Goal: Task Accomplishment & Management: Use online tool/utility

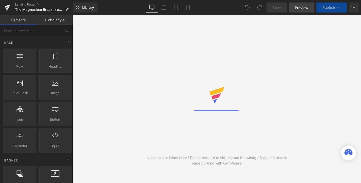
click at [303, 9] on span "Preview" at bounding box center [302, 7] width 14 height 5
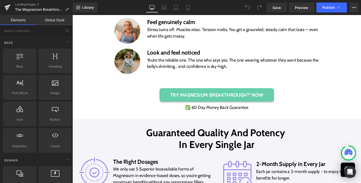
scroll to position [2618, 0]
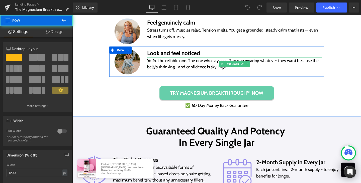
drag, startPoint x: 219, startPoint y: 80, endPoint x: 220, endPoint y: 65, distance: 14.8
click at [220, 65] on div "Image Sleep like a baby in a warm blanket Text Block Fall asleep faster, stay a…" at bounding box center [224, -1] width 249 height 161
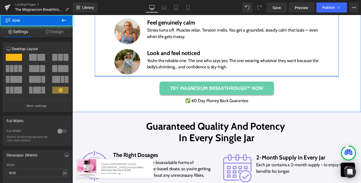
drag, startPoint x: 218, startPoint y: 83, endPoint x: 218, endPoint y: 70, distance: 12.3
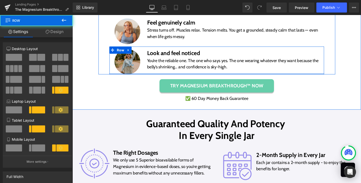
drag, startPoint x: 226, startPoint y: 77, endPoint x: 225, endPoint y: 74, distance: 3.2
click at [225, 74] on div "Image Look and feel noticed Text Block You’re the reliable one. The one who say…" at bounding box center [224, 62] width 226 height 29
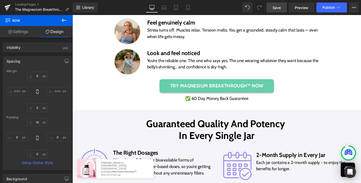
click at [280, 9] on span "Save" at bounding box center [277, 7] width 8 height 5
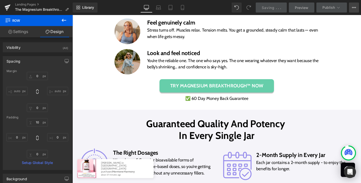
click at [351, 10] on button "View Live Page View with current Template Save Template to Library Schedule Pub…" at bounding box center [354, 8] width 10 height 10
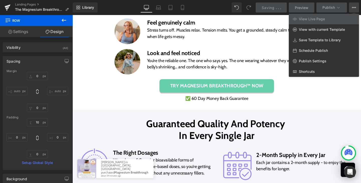
click at [211, 6] on div "Library Desktop Desktop Laptop Tablet Mobile Saving . . . Preview Publish Sched…" at bounding box center [217, 8] width 289 height 10
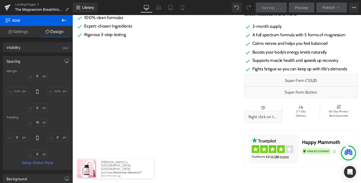
scroll to position [111, 0]
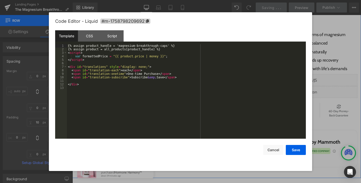
click at [317, 82] on icon at bounding box center [318, 81] width 3 height 3
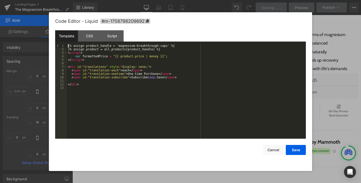
click at [68, 45] on div "{% assign product_handle = 'magnesium-breakthrough-caps' %} {% assign product =…" at bounding box center [186, 95] width 239 height 102
click at [272, 154] on button "Cancel" at bounding box center [274, 150] width 20 height 10
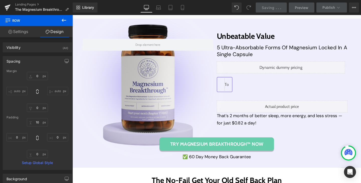
scroll to position [2095, 0]
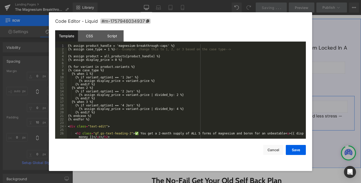
click at [299, 111] on icon at bounding box center [299, 109] width 3 height 3
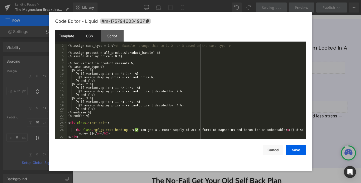
click at [88, 35] on div "CSS" at bounding box center [89, 35] width 23 height 11
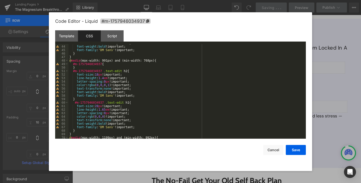
scroll to position [151, 0]
click at [269, 148] on button "Cancel" at bounding box center [274, 150] width 20 height 10
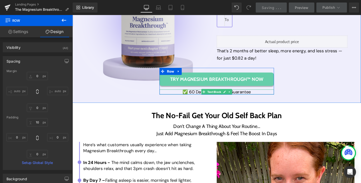
scroll to position [2163, 0]
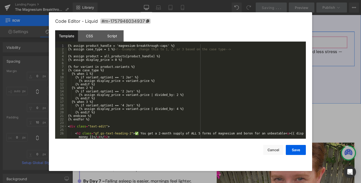
click at [297, 43] on link at bounding box center [300, 42] width 7 height 8
click at [89, 35] on div "CSS" at bounding box center [89, 35] width 23 height 11
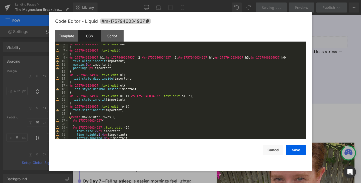
scroll to position [19, 0]
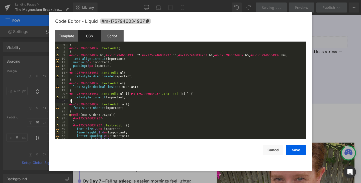
click at [127, 102] on div "} #m-1757946034937 .text-edit { } #m-1757946034937 h1 , #m-1757946034937 h2 , #…" at bounding box center [187, 94] width 236 height 102
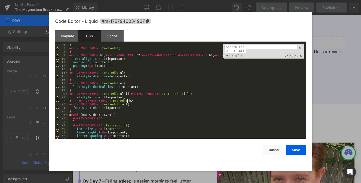
click at [127, 102] on div "} #m-1757946034937 .text-edit { } #m-1757946034937 h1 , #m-1757946034937 h2 , #…" at bounding box center [187, 94] width 236 height 102
paste input "#m-1757946034937 .text-edit h2"
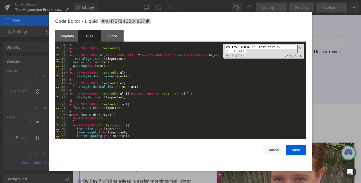
drag, startPoint x: 233, startPoint y: 47, endPoint x: 211, endPoint y: 47, distance: 21.8
click at [211, 47] on div "} #m-1757946034937 .text-edit { } #m-1757946034937 h1 , #m-1757946034937 h2 , #…" at bounding box center [187, 91] width 236 height 95
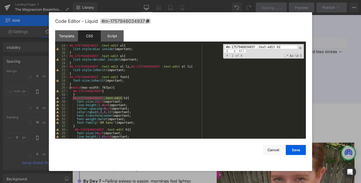
scroll to position [46, 0]
click at [281, 47] on input "#m-1757946034937 .text-edit h2" at bounding box center [261, 47] width 73 height 4
type input "#m-1757946034937 .text-edit h2"
click at [228, 56] on span "+" at bounding box center [227, 56] width 5 height 4
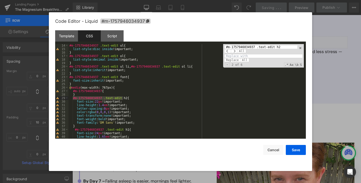
click at [241, 56] on input at bounding box center [264, 56] width 78 height 4
paste input "#m-1757946034937 .text-edit h2"
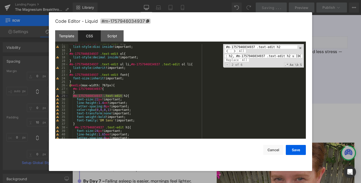
scroll to position [0, 50]
type input "#m-1757946034937 .text-edit h2, #m-1757946034937 .text-edit h2 u span.money"
click at [200, 90] on div "#m-1757946034937 .text-edit ul { list-style : disc inside !important; } #m-1757…" at bounding box center [187, 93] width 236 height 102
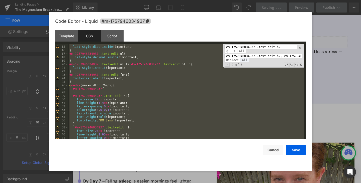
scroll to position [0, 50]
click at [245, 59] on span "All" at bounding box center [244, 60] width 9 height 4
click at [294, 149] on button "Save" at bounding box center [296, 150] width 20 height 10
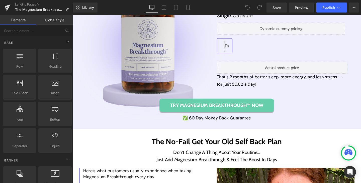
scroll to position [2109, 0]
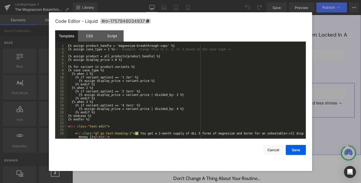
click at [298, 97] on icon at bounding box center [299, 95] width 3 height 3
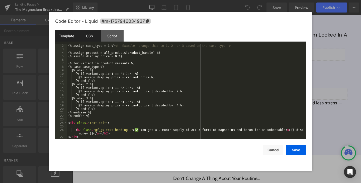
click at [94, 37] on div "CSS" at bounding box center [89, 35] width 23 height 11
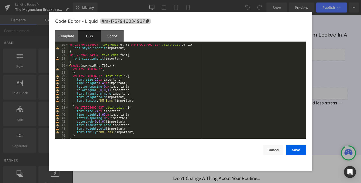
scroll to position [68, 0]
drag, startPoint x: 72, startPoint y: 76, endPoint x: 122, endPoint y: 77, distance: 49.5
click at [122, 77] on div "#m-1757946034937 .text-edit ul li , #m-1757946034937 .text-edit ol li { list-st…" at bounding box center [187, 94] width 236 height 102
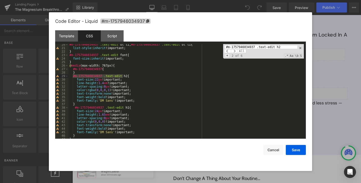
click at [228, 54] on span "+" at bounding box center [227, 56] width 5 height 4
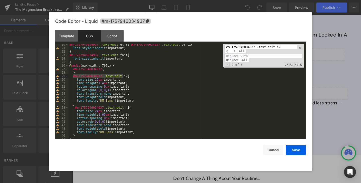
click at [235, 56] on input at bounding box center [264, 56] width 78 height 4
paste input "#m-1757946034937 .text-edit h2"
type input "#m-1757946034937 .text-edit h2, #m-1757946034937 .text-edit h2 u [DOMAIN_NAME]"
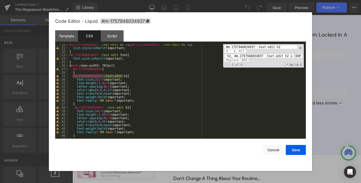
click at [245, 60] on span "All" at bounding box center [244, 60] width 9 height 4
click at [291, 147] on button "Save" at bounding box center [296, 150] width 20 height 10
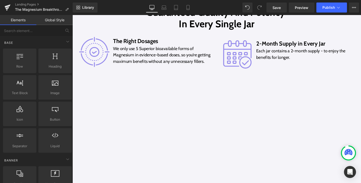
scroll to position [3505, 0]
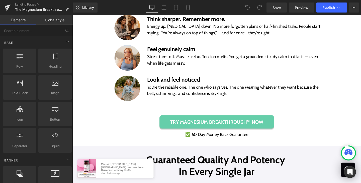
scroll to position [2591, 0]
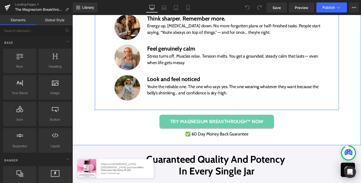
click at [222, 111] on div "Works for Women of All Ages No Matter How Long They’ve Felt Foggy, Snappy, Drai…" at bounding box center [224, 18] width 257 height 193
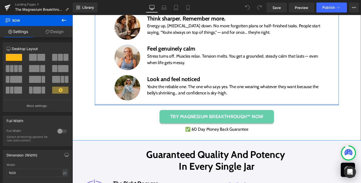
drag, startPoint x: 222, startPoint y: 112, endPoint x: 223, endPoint y: 99, distance: 13.6
click at [223, 99] on div "Works for Women of All Ages No Matter How Long They’ve Felt Foggy, Snappy, Drai…" at bounding box center [224, 16] width 257 height 188
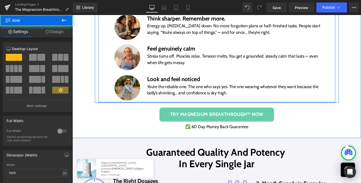
drag, startPoint x: 221, startPoint y: 107, endPoint x: 220, endPoint y: 101, distance: 6.0
click at [220, 101] on div "Image Sleep like a baby in a warm blanket Text Block Fall asleep faster, stay a…" at bounding box center [224, 27] width 249 height 161
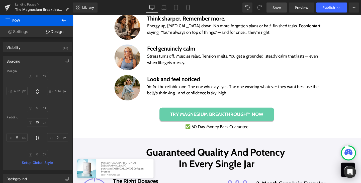
click at [281, 6] on span "Save" at bounding box center [277, 7] width 8 height 5
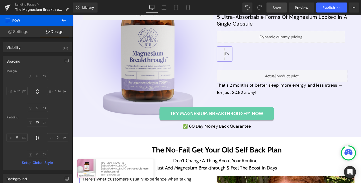
scroll to position [2128, 0]
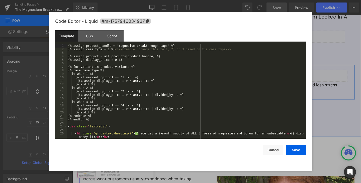
click at [301, 80] on link at bounding box center [298, 77] width 5 height 6
click at [92, 39] on div "CSS" at bounding box center [89, 35] width 23 height 11
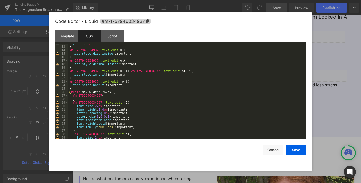
scroll to position [42, 0]
drag, startPoint x: 73, startPoint y: 102, endPoint x: 122, endPoint y: 101, distance: 49.5
click at [122, 101] on div "} #m-1757946034937 .text-edit ul { list-style : disc inside !important; } #m-17…" at bounding box center [187, 95] width 236 height 102
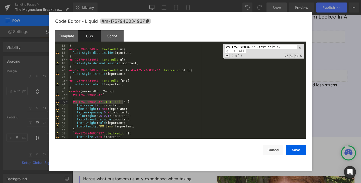
click at [229, 57] on span "+" at bounding box center [227, 56] width 5 height 4
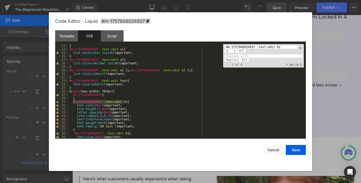
click at [241, 55] on input at bounding box center [264, 56] width 78 height 4
paste input "#m-1757946034937 .text-edit h2"
type input "#m-1757946034937 .text-edit h2, #m-1757946034937 .text-edit h2 u span.money"
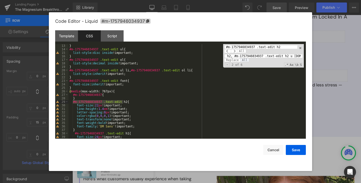
click at [244, 60] on span "All" at bounding box center [244, 60] width 9 height 4
click at [290, 152] on button "Save" at bounding box center [296, 150] width 20 height 10
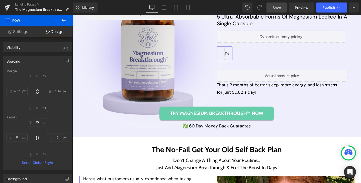
click at [272, 7] on link "Save" at bounding box center [277, 8] width 20 height 10
click at [332, 7] on span "Publish" at bounding box center [329, 8] width 13 height 4
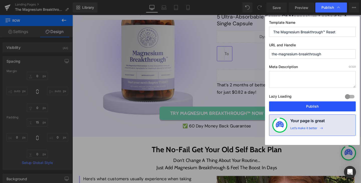
click at [321, 105] on button "Publish" at bounding box center [312, 107] width 87 height 10
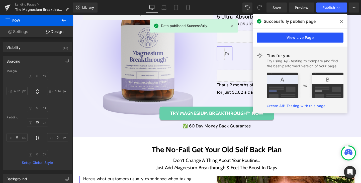
click at [308, 36] on link "View Live Page" at bounding box center [300, 38] width 87 height 10
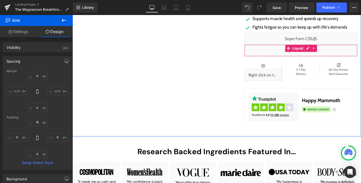
scroll to position [110, 0]
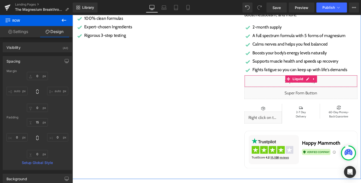
click at [318, 84] on icon at bounding box center [319, 82] width 3 height 3
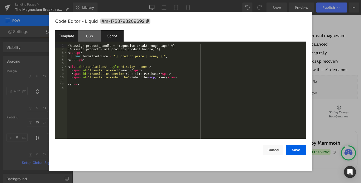
click at [110, 40] on div "Script" at bounding box center [112, 35] width 23 height 11
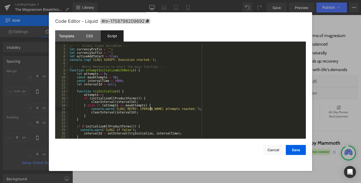
click at [151, 110] on div "// --- Global Scope Variables --- let currencyPrefix = '' ; let currencySuffix …" at bounding box center [187, 95] width 236 height 102
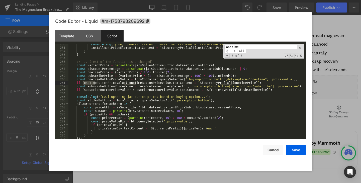
scroll to position [880, 0]
type input "onetime"
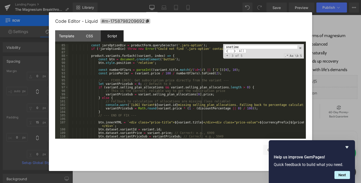
scroll to position [297, 0]
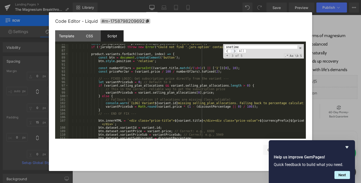
click at [235, 50] on span at bounding box center [234, 51] width 7 height 4
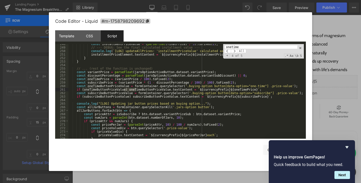
click at [105, 89] on div "const installmentPriceValue = ( parseFloat ( finalPrice ) / 3 ) . toFixed ( 2 )…" at bounding box center [187, 93] width 236 height 102
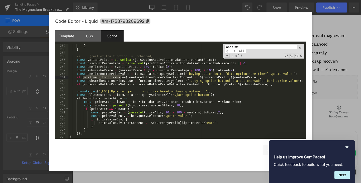
scroll to position [890, 0]
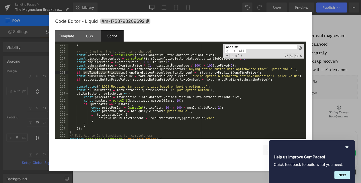
click at [301, 48] on span at bounding box center [301, 48] width 4 height 4
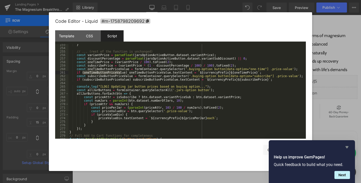
click at [347, 149] on icon "Hide survey" at bounding box center [347, 148] width 6 height 6
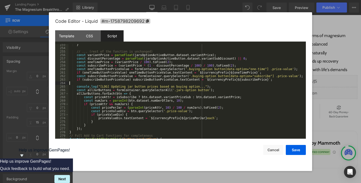
click at [215, 84] on div "} // ... (rest of the function is unchanged) const variantPrice = parseFloat ( …" at bounding box center [187, 94] width 236 height 102
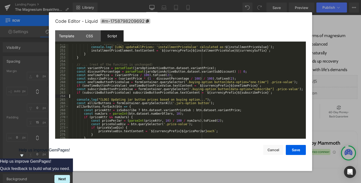
scroll to position [877, 0]
click at [225, 80] on div "// --- DEBUG: See the final calculated installment value --- console . log ( ` …" at bounding box center [187, 93] width 236 height 102
drag, startPoint x: 76, startPoint y: 100, endPoint x: 200, endPoint y: 100, distance: 124.2
click at [200, 100] on div "// --- DEBUG: See the final calculated installment value --- console . log ( ` …" at bounding box center [187, 93] width 236 height 102
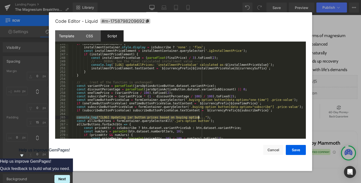
scroll to position [859, 0]
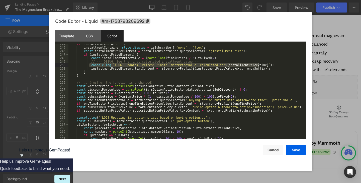
drag, startPoint x: 89, startPoint y: 65, endPoint x: 258, endPoint y: 64, distance: 169.4
click at [258, 64] on div "if ( installmentContainer ) { installmentContainer . style . display = isSubscr…" at bounding box center [187, 93] width 236 height 102
click at [225, 97] on div "if ( installmentContainer ) { installmentContainer . style . display = isSubscr…" at bounding box center [187, 93] width 236 height 102
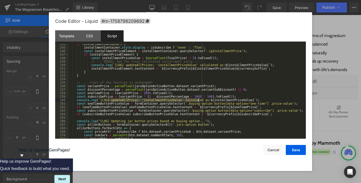
drag, startPoint x: 108, startPoint y: 101, endPoint x: 199, endPoint y: 101, distance: 91.1
click at [199, 101] on div "if ( installmentContainer ) { installmentContainer . style . display = isSubscr…" at bounding box center [187, 93] width 236 height 102
click at [104, 97] on div "if ( installmentContainer ) { installmentContainer . style . display = isSubscr…" at bounding box center [187, 93] width 236 height 102
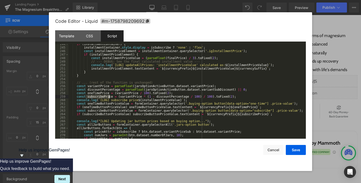
click at [104, 97] on div "if ( installmentContainer ) { installmentContainer . style . display = isSubscr…" at bounding box center [187, 93] width 236 height 102
click at [151, 101] on div "if ( installmentContainer ) { installmentContainer . style . display = isSubscr…" at bounding box center [187, 93] width 236 height 102
drag, startPoint x: 168, startPoint y: 99, endPoint x: 77, endPoint y: 101, distance: 91.9
click at [77, 101] on div "if ( installmentContainer ) { installmentContainer . style . display = isSubscr…" at bounding box center [187, 93] width 236 height 102
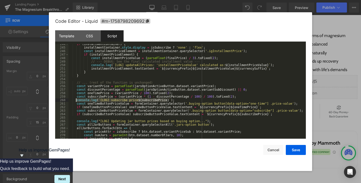
click at [171, 100] on div "if ( installmentContainer ) { installmentContainer . style . display = isSubscr…" at bounding box center [187, 91] width 236 height 95
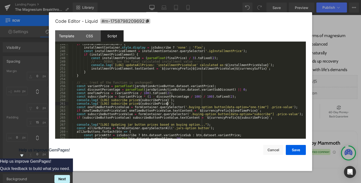
click at [97, 94] on div "if ( installmentContainer ) { installmentContainer . style . display = isSubscr…" at bounding box center [187, 93] width 236 height 102
click at [117, 100] on div "if ( installmentContainer ) { installmentContainer . style . display = isSubscr…" at bounding box center [187, 93] width 236 height 102
click at [156, 99] on div "if ( installmentContainer ) { installmentContainer . style . display = isSubscr…" at bounding box center [187, 93] width 236 height 102
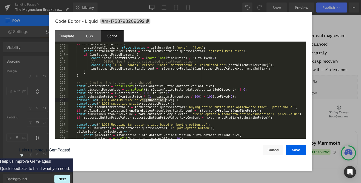
click at [156, 99] on div "if ( installmentContainer ) { installmentContainer . style . display = isSubscr…" at bounding box center [187, 93] width 236 height 102
click at [294, 150] on button "Save" at bounding box center [296, 150] width 20 height 10
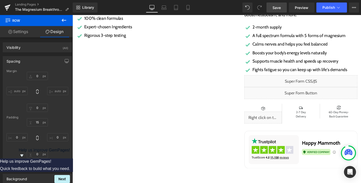
click at [278, 7] on span "Save" at bounding box center [277, 7] width 8 height 5
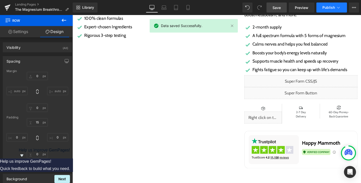
click at [328, 9] on span "Publish" at bounding box center [329, 8] width 13 height 4
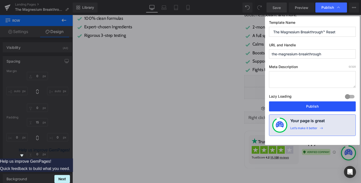
click at [322, 105] on button "Publish" at bounding box center [312, 107] width 87 height 10
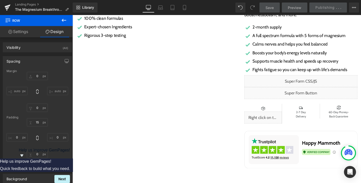
click at [313, 84] on div "Liquid" at bounding box center [312, 85] width 119 height 13
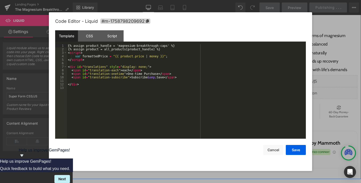
click at [318, 84] on icon at bounding box center [318, 82] width 3 height 3
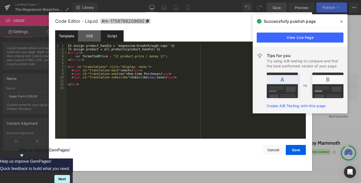
click at [112, 34] on div "Script" at bounding box center [112, 35] width 23 height 11
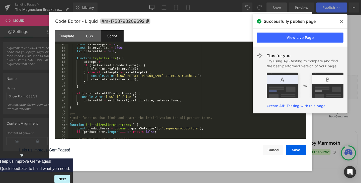
scroll to position [34, 0]
click at [339, 22] on span at bounding box center [342, 22] width 8 height 8
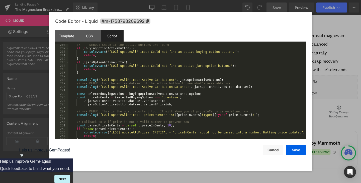
scroll to position [732, 0]
click at [176, 88] on div "// --- DEBUG: Check if the active buttons are found --- if ( ! buyingOptionActi…" at bounding box center [187, 94] width 236 height 102
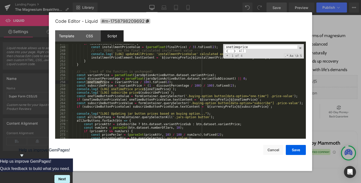
scroll to position [870, 0]
type input "onetimeprice"
click at [164, 94] on div "if ( installmentPriceElement ) { const installmentPriceValue = ( parseFloat ( f…" at bounding box center [187, 93] width 236 height 102
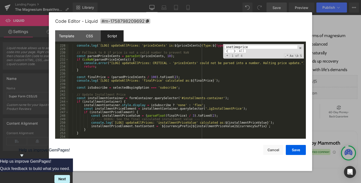
scroll to position [801, 0]
click at [136, 59] on div "console . log ( ` [LOG] updateAllPrices: 'priceInCents' is: ${ priceInCents } (…" at bounding box center [187, 95] width 236 height 102
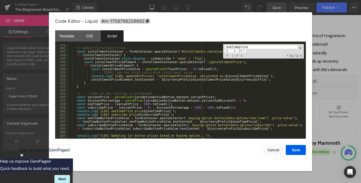
scroll to position [847, 0]
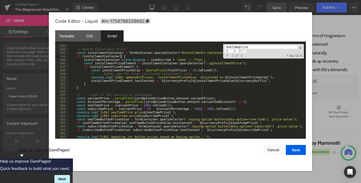
click at [124, 55] on div "const isSubscribe = selectedBuyingOption === 'subscribe' ; // Update Installmen…" at bounding box center [187, 92] width 236 height 102
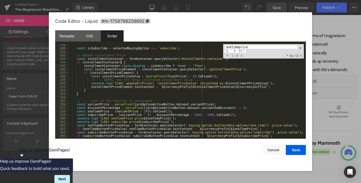
scroll to position [840, 0]
click at [85, 96] on div "const isSubscribe = selectedBuyingOption === 'subscribe' ; // Update Installmen…" at bounding box center [187, 95] width 236 height 102
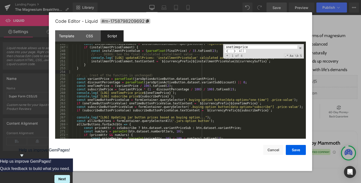
scroll to position [866, 0]
drag, startPoint x: 76, startPoint y: 93, endPoint x: 170, endPoint y: 94, distance: 94.6
click at [170, 94] on div "const installmentPriceElement = installmentContainer . querySelector ( '.igInst…" at bounding box center [187, 93] width 236 height 102
click at [206, 80] on div "const installmentPriceElement = installmentContainer . querySelector ( '.igInst…" at bounding box center [187, 93] width 236 height 102
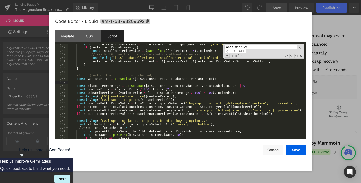
paste textarea
click at [119, 82] on div "const installmentPriceElement = installmentContainer . querySelector ( '.igInst…" at bounding box center [187, 93] width 236 height 102
click at [144, 82] on div "const installmentPriceElement = installmentContainer . querySelector ( '.igInst…" at bounding box center [187, 93] width 236 height 102
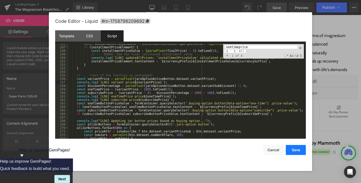
click at [292, 146] on button "Save" at bounding box center [296, 150] width 20 height 10
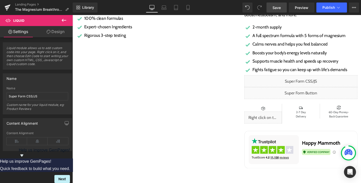
click at [278, 5] on span "Save" at bounding box center [277, 7] width 8 height 5
click at [277, 6] on span "Save" at bounding box center [277, 7] width 8 height 5
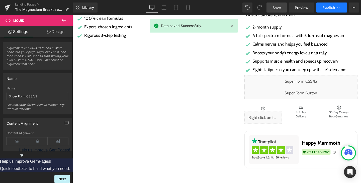
click at [342, 8] on button "Publish" at bounding box center [332, 8] width 31 height 10
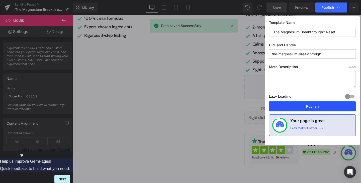
click at [316, 104] on button "Publish" at bounding box center [312, 107] width 87 height 10
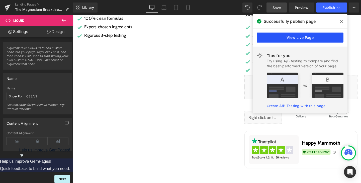
click at [311, 40] on link "View Live Page" at bounding box center [300, 38] width 87 height 10
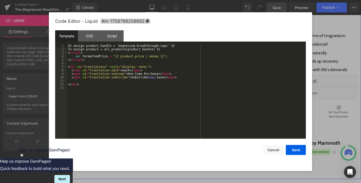
click at [318, 84] on icon at bounding box center [318, 82] width 3 height 3
click at [113, 34] on div "Script" at bounding box center [112, 35] width 23 height 11
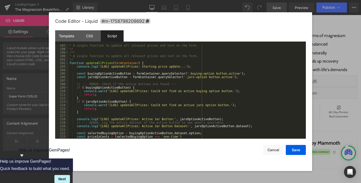
scroll to position [691, 0]
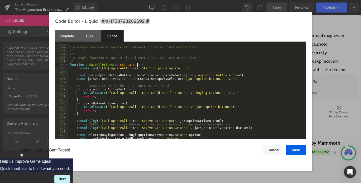
click at [142, 65] on div "/** * A single function to update all relevant prices and text on the form. */ …" at bounding box center [187, 93] width 236 height 102
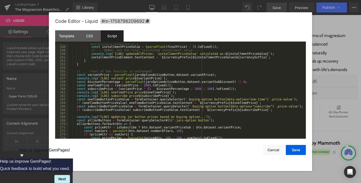
scroll to position [872, 0]
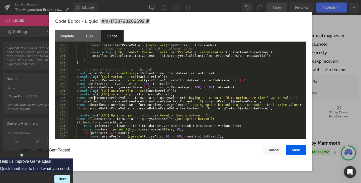
click at [95, 99] on div "const installmentPriceValue = ( parseFloat ( finalPrice ) / 3 ) . toFixed ( 2 )…" at bounding box center [187, 95] width 236 height 102
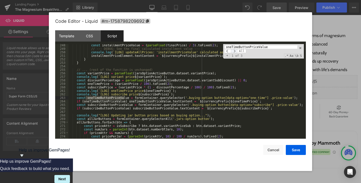
click at [236, 52] on span at bounding box center [234, 51] width 7 height 4
click at [237, 51] on span at bounding box center [234, 51] width 7 height 4
click at [168, 100] on div "const installmentPriceValue = ( parseFloat ( finalPrice ) / 3 ) . toFixed ( 2 )…" at bounding box center [187, 95] width 236 height 102
click at [212, 104] on div "const installmentPriceValue = ( parseFloat ( finalPrice ) / 3 ) . toFixed ( 2 )…" at bounding box center [187, 95] width 236 height 102
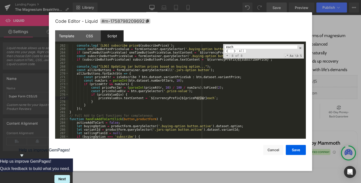
scroll to position [921, 0]
click at [131, 87] on div "console . log ( ` [LOG] subscribe price ${ subscribePrice } ` ) ; const oneTime…" at bounding box center [187, 95] width 236 height 102
click at [129, 83] on div "console . log ( ` [LOG] subscribe price ${ subscribePrice } ` ) ; const oneTime…" at bounding box center [187, 95] width 236 height 102
click at [236, 47] on input "each" at bounding box center [261, 47] width 73 height 4
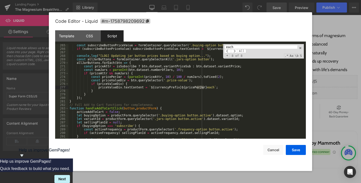
scroll to position [932, 0]
drag, startPoint x: 96, startPoint y: 89, endPoint x: 138, endPoint y: 86, distance: 42.0
click at [138, 86] on div "const subscribeButtonPriceValue = formContainer . querySelector ( '.buying-opti…" at bounding box center [187, 94] width 236 height 102
click at [71, 37] on div "Template" at bounding box center [66, 35] width 23 height 11
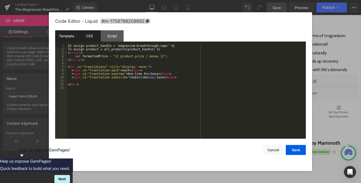
click at [89, 36] on div "CSS" at bounding box center [89, 35] width 23 height 11
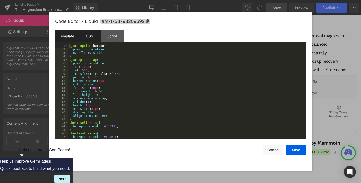
click at [64, 34] on div "Template" at bounding box center [66, 35] width 23 height 11
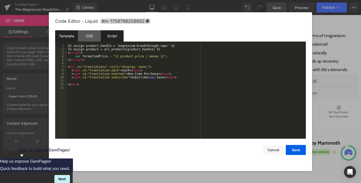
click at [109, 32] on div "Script" at bounding box center [112, 35] width 23 height 11
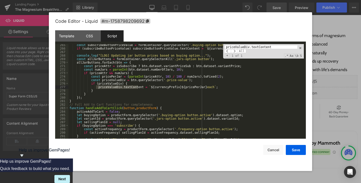
click at [246, 48] on input "priceValueDiv.textContent" at bounding box center [261, 47] width 73 height 4
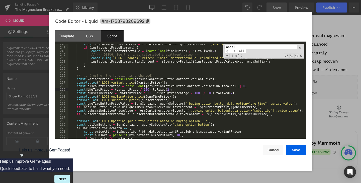
scroll to position [866, 0]
type input "onetime"
click at [88, 34] on div "CSS" at bounding box center [89, 35] width 23 height 11
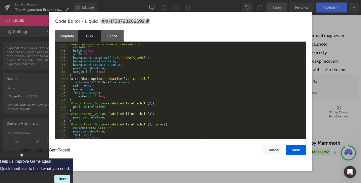
scroll to position [559, 0]
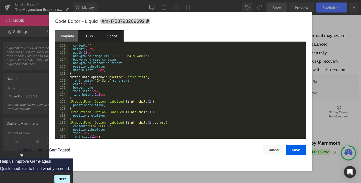
click at [110, 36] on div "Script" at bounding box center [112, 35] width 23 height 11
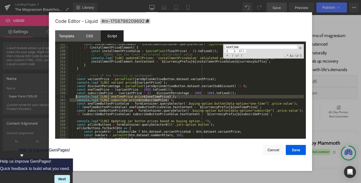
drag, startPoint x: 170, startPoint y: 100, endPoint x: 76, endPoint y: 97, distance: 94.2
click at [76, 97] on div "const installmentPriceElement = installmentContainer . querySelector ( '.igInst…" at bounding box center [187, 93] width 236 height 102
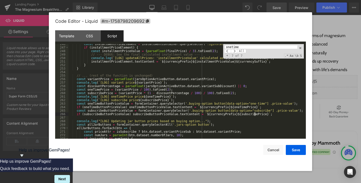
click at [256, 115] on div "const installmentPriceElement = installmentContainer . querySelector ( '.igInst…" at bounding box center [187, 93] width 236 height 102
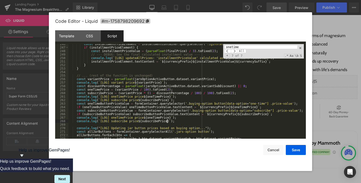
click at [106, 115] on div "const installmentPriceElement = installmentContainer . querySelector ( '.igInst…" at bounding box center [187, 93] width 236 height 102
click at [114, 123] on div "const installmentPriceElement = installmentContainer . querySelector ( '.igInst…" at bounding box center [187, 93] width 236 height 102
click at [172, 121] on div "const installmentPriceElement = installmentContainer . querySelector ( '.igInst…" at bounding box center [187, 93] width 236 height 102
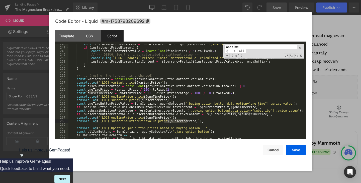
click at [172, 121] on div "const installmentPriceElement = installmentContainer . querySelector ( '.igInst…" at bounding box center [187, 93] width 236 height 102
click at [113, 107] on div "const installmentPriceElement = installmentContainer . querySelector ( '.igInst…" at bounding box center [187, 93] width 236 height 102
click at [116, 118] on div "const installmentPriceElement = installmentContainer . querySelector ( '.igInst…" at bounding box center [187, 93] width 236 height 102
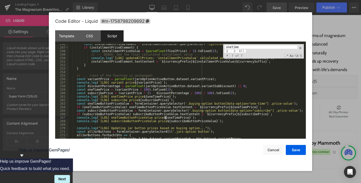
click at [166, 117] on div "const installmentPriceElement = installmentContainer . querySelector ( '.igInst…" at bounding box center [187, 93] width 236 height 102
click at [301, 148] on button "Save" at bounding box center [296, 150] width 20 height 10
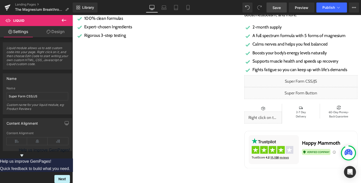
click at [278, 10] on link "Save" at bounding box center [277, 8] width 20 height 10
click at [332, 8] on span "Publish" at bounding box center [329, 8] width 13 height 4
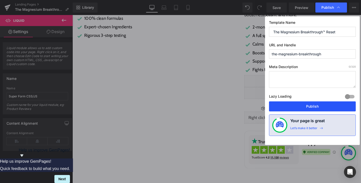
click at [309, 105] on button "Publish" at bounding box center [312, 107] width 87 height 10
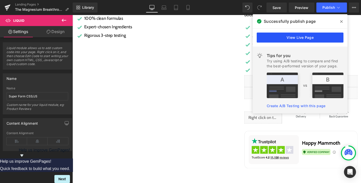
click at [301, 37] on link "View Live Page" at bounding box center [300, 38] width 87 height 10
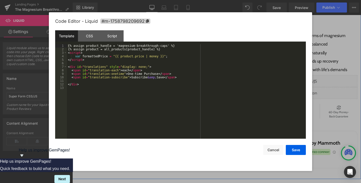
click at [318, 83] on icon at bounding box center [318, 82] width 3 height 3
click at [113, 36] on div "Script" at bounding box center [112, 35] width 23 height 11
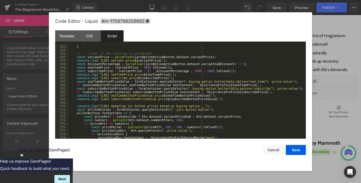
scroll to position [888, 0]
click at [100, 59] on div "} } // ... (rest of the function is unchanged) const variantPrice = parseFloat …" at bounding box center [187, 92] width 236 height 102
click at [99, 68] on div "} } // ... (rest of the function is unchanged) const variantPrice = parseFloat …" at bounding box center [187, 92] width 236 height 102
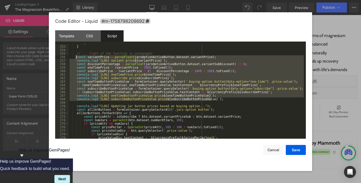
drag, startPoint x: 214, startPoint y: 101, endPoint x: 76, endPoint y: 58, distance: 144.2
click at [76, 58] on div "} } // ... (rest of the function is unchanged) const variantPrice = parseFloat …" at bounding box center [187, 92] width 236 height 102
click at [168, 81] on div "} } // ... (rest of the function is unchanged) const variantPrice = parseFloat …" at bounding box center [187, 91] width 236 height 95
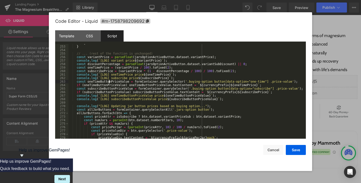
click at [110, 81] on div "} } // ... (rest of the function is unchanged) const variantPrice = parseFloat …" at bounding box center [187, 92] width 236 height 102
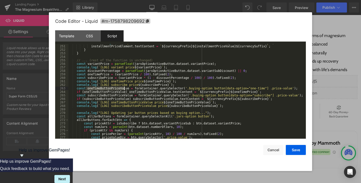
scroll to position [881, 0]
click at [145, 86] on div "console . log ( ` [LOG] updateAllPrices: 'installmentPriceValue' calculated as:…" at bounding box center [187, 92] width 236 height 102
click at [103, 78] on div "console . log ( ` [LOG] updateAllPrices: 'installmentPriceValue' calculated as:…" at bounding box center [187, 92] width 236 height 102
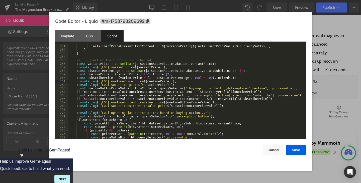
click at [174, 82] on div "console . log ( ` [LOG] updateAllPrices: 'installmentPriceValue' calculated as:…" at bounding box center [187, 92] width 236 height 102
click at [97, 79] on div "console . log ( ` [LOG] updateAllPrices: 'installmentPriceValue' calculated as:…" at bounding box center [187, 92] width 236 height 102
drag, startPoint x: 178, startPoint y: 89, endPoint x: 200, endPoint y: 88, distance: 21.3
click at [200, 88] on div "console . log ( ` [LOG] updateAllPrices: 'installmentPriceValue' calculated as:…" at bounding box center [187, 92] width 236 height 102
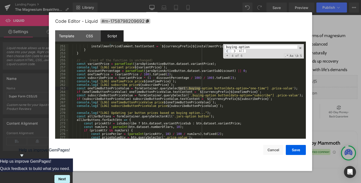
click at [228, 51] on span at bounding box center [228, 51] width 7 height 4
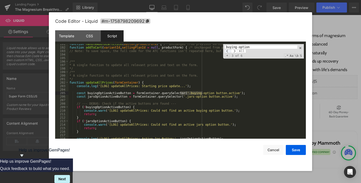
scroll to position [673, 0]
click at [228, 51] on span at bounding box center [228, 51] width 7 height 4
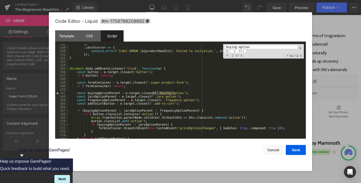
scroll to position [522, 0]
click at [228, 51] on span at bounding box center [228, 51] width 7 height 4
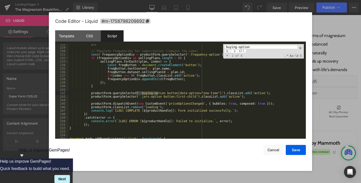
scroll to position [451, 0]
click at [235, 51] on span at bounding box center [234, 51] width 7 height 4
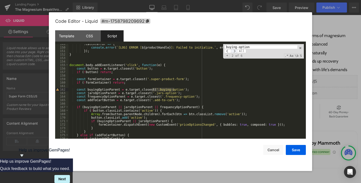
click at [235, 51] on span at bounding box center [234, 51] width 7 height 4
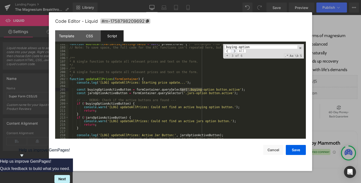
click at [235, 51] on span at bounding box center [234, 51] width 7 height 4
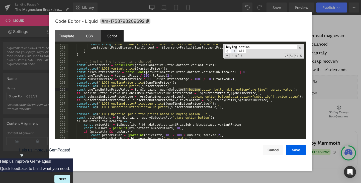
scroll to position [880, 0]
click at [235, 51] on span at bounding box center [234, 51] width 7 height 4
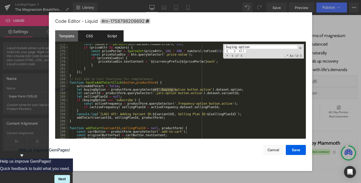
click at [85, 37] on div "CSS" at bounding box center [89, 35] width 23 height 11
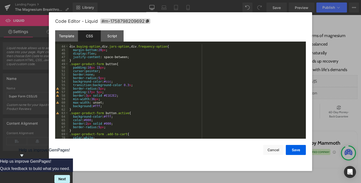
scroll to position [150, 0]
click at [126, 82] on div "} div .buying-option , div .jars-option , div .frequency-option { margin-bottom…" at bounding box center [187, 92] width 236 height 102
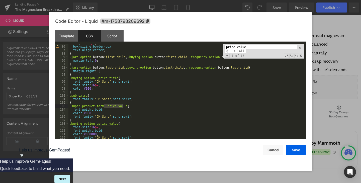
scroll to position [306, 0]
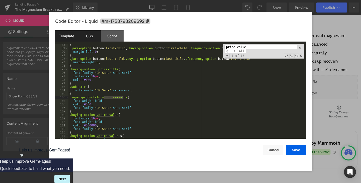
type input "price-value"
click at [67, 38] on div "Template" at bounding box center [66, 35] width 23 height 11
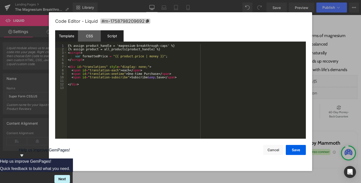
click at [103, 41] on div "Script" at bounding box center [112, 35] width 23 height 11
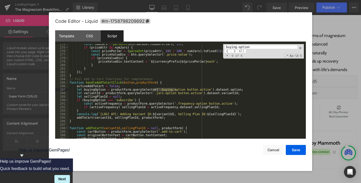
click at [244, 49] on input "buying-option" at bounding box center [261, 47] width 73 height 4
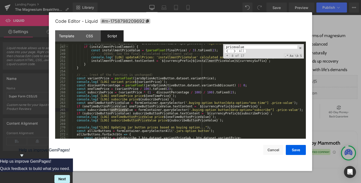
scroll to position [868, 0]
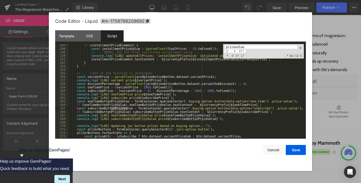
type input "pricevalue"
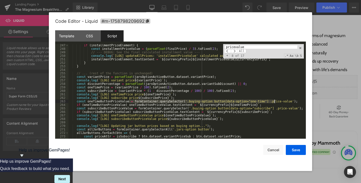
drag, startPoint x: 129, startPoint y: 103, endPoint x: 275, endPoint y: 102, distance: 146.3
click at [275, 102] on div "if ( installmentPriceElement ) { const installmentPriceValue = ( parseFloat ( f…" at bounding box center [187, 95] width 236 height 102
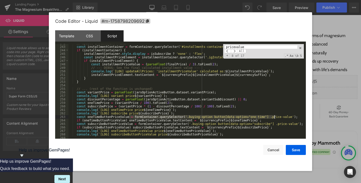
scroll to position [852, 0]
click at [68, 37] on div "Template" at bounding box center [66, 35] width 23 height 11
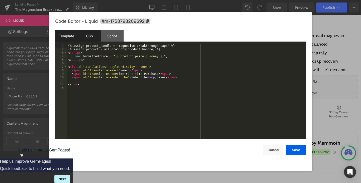
click at [83, 35] on div "CSS" at bounding box center [89, 35] width 23 height 11
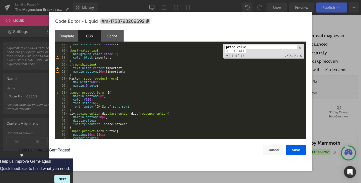
scroll to position [0, 0]
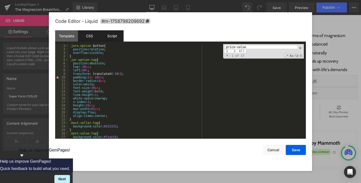
click at [109, 39] on div "Script" at bounding box center [112, 35] width 23 height 11
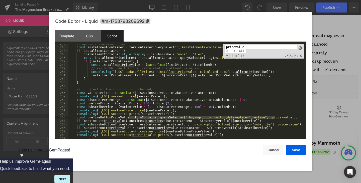
click at [301, 47] on span at bounding box center [301, 48] width 4 height 4
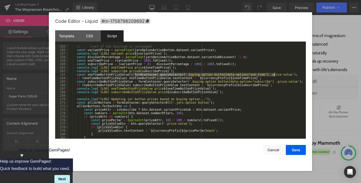
scroll to position [895, 0]
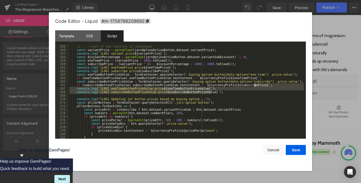
drag, startPoint x: 250, startPoint y: 94, endPoint x: 265, endPoint y: 85, distance: 17.1
click at [265, 85] on div "// ... (rest of the function is unchanged) const variantPrice = parseFloat ( ja…" at bounding box center [187, 92] width 236 height 102
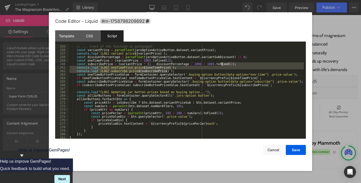
drag, startPoint x: 172, startPoint y: 70, endPoint x: 224, endPoint y: 66, distance: 51.4
click at [224, 66] on div "// ... (rest of the function is unchanged) const variantPrice = parseFloat ( ja…" at bounding box center [187, 92] width 236 height 102
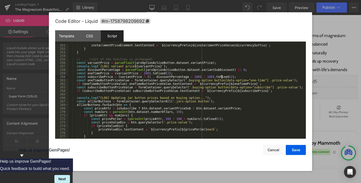
scroll to position [882, 0]
click at [67, 35] on div "Template" at bounding box center [66, 35] width 23 height 11
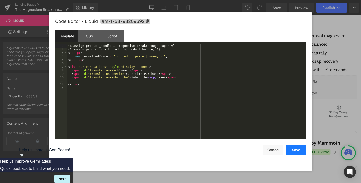
click at [291, 148] on button "Save" at bounding box center [296, 150] width 20 height 10
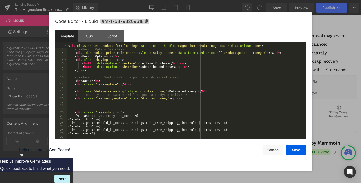
click at [317, 93] on link at bounding box center [318, 95] width 5 height 6
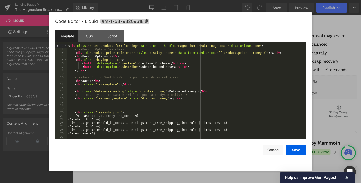
scroll to position [110, 0]
click at [160, 101] on div "< div class = "super-product-form loading" data-product-handle = "magnesium-bre…" at bounding box center [185, 95] width 237 height 102
click at [113, 32] on div "Script" at bounding box center [112, 35] width 23 height 11
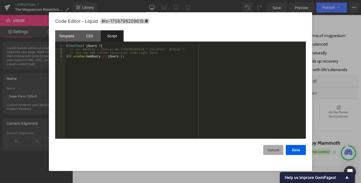
click at [270, 149] on button "Cancel" at bounding box center [274, 150] width 20 height 10
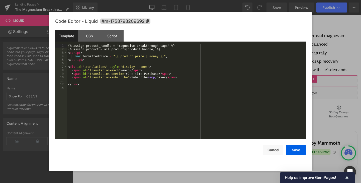
click at [320, 81] on link at bounding box center [320, 83] width 7 height 8
click at [162, 65] on div "{% assign product_handle = 'magnesium-breakthrough-caps' %} {% assign product =…" at bounding box center [186, 95] width 239 height 102
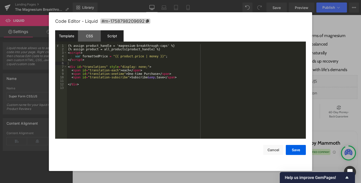
click at [111, 38] on div "Script" at bounding box center [112, 35] width 23 height 11
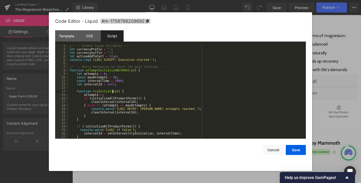
click at [113, 90] on div "// --- Global Scope Variables --- let currencyPrefix = '' ; let currencySuffix …" at bounding box center [187, 95] width 236 height 102
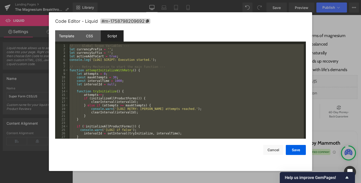
click at [161, 95] on div "// --- Global Scope Variables --- let currencyPrefix = '' ; let currencySuffix …" at bounding box center [187, 91] width 236 height 95
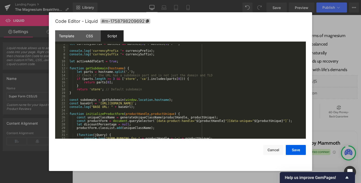
scroll to position [0, 0]
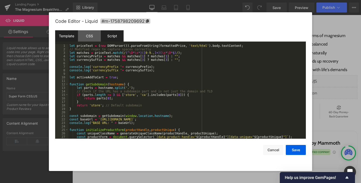
click at [74, 35] on div "Template" at bounding box center [66, 35] width 23 height 11
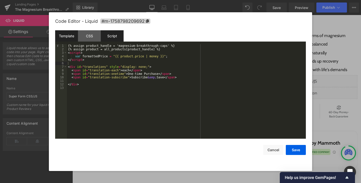
click at [106, 36] on div "Script" at bounding box center [112, 35] width 23 height 11
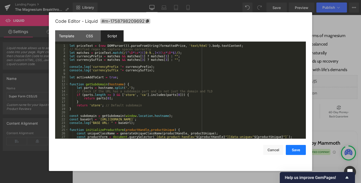
click at [291, 146] on button "Save" at bounding box center [296, 150] width 20 height 10
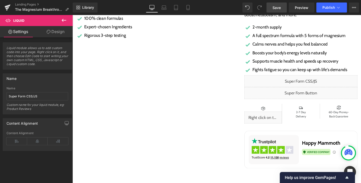
click at [281, 11] on link "Save" at bounding box center [277, 8] width 20 height 10
click at [331, 10] on button "Publish" at bounding box center [332, 8] width 31 height 10
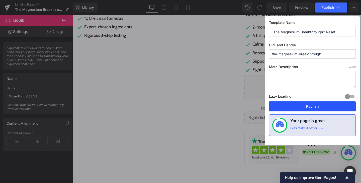
click at [302, 109] on button "Publish" at bounding box center [312, 107] width 87 height 10
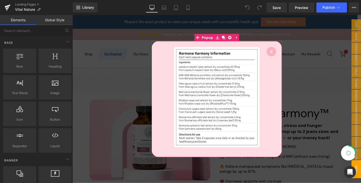
click at [279, 55] on circle at bounding box center [282, 53] width 10 height 10
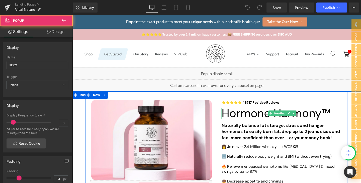
scroll to position [121, 0]
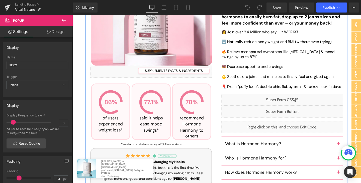
click at [299, 114] on icon at bounding box center [299, 115] width 3 height 3
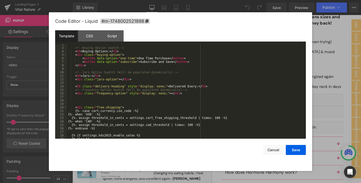
scroll to position [0, 0]
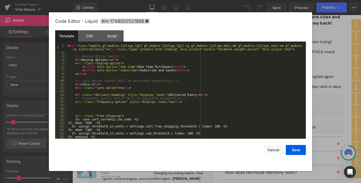
click at [151, 74] on div "< div class = "module gf_module-{{align_lg}} gf_module-{{align_lg}}-lg gf_modul…" at bounding box center [185, 96] width 237 height 105
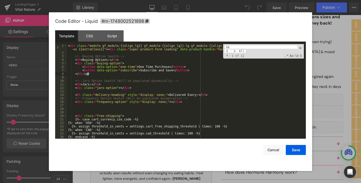
click at [151, 74] on div "< div class = "module gf_module-{{align_lg}} gf_module-{{align_lg}}-lg gf_modul…" at bounding box center [185, 96] width 237 height 105
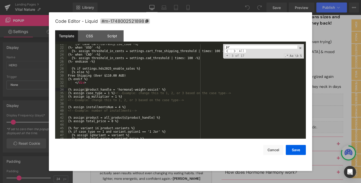
scroll to position [76, 0]
type input "price-va"
click at [106, 36] on div "Script" at bounding box center [112, 35] width 23 height 11
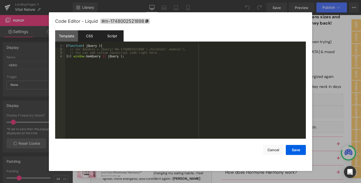
click at [93, 35] on div "CSS" at bounding box center [89, 35] width 23 height 11
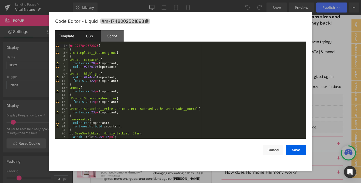
click at [72, 34] on div "Template" at bounding box center [66, 35] width 23 height 11
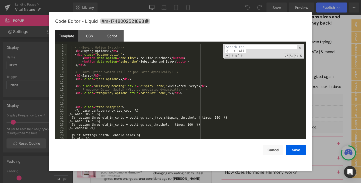
scroll to position [0, 0]
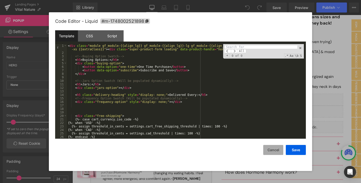
click at [276, 152] on button "Cancel" at bounding box center [274, 150] width 20 height 10
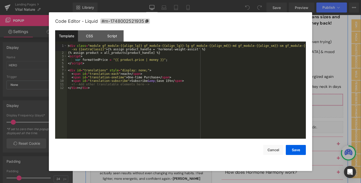
click at [299, 103] on icon at bounding box center [301, 102] width 4 height 4
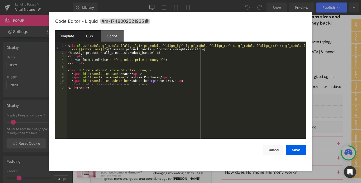
click at [94, 37] on div "CSS" at bounding box center [89, 35] width 23 height 11
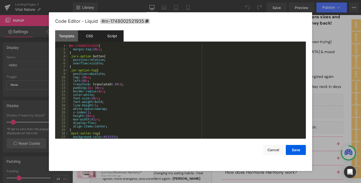
click at [108, 36] on div "Script" at bounding box center [112, 35] width 23 height 11
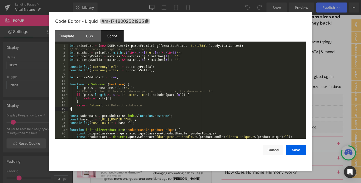
click at [170, 110] on div "let priceText = ( new DOMParser ( )) . parseFromString ( formattedPrice , 'text…" at bounding box center [187, 95] width 236 height 102
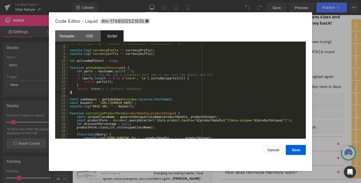
scroll to position [16, 0]
click at [134, 92] on div "let currencySuffix = matches && matches [ 3 ] ? matches [ 3 ] : "" ; console . …" at bounding box center [187, 93] width 236 height 102
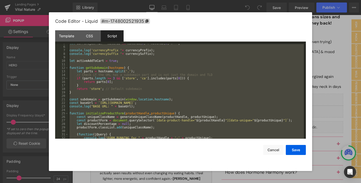
click at [215, 6] on div at bounding box center [180, 91] width 361 height 183
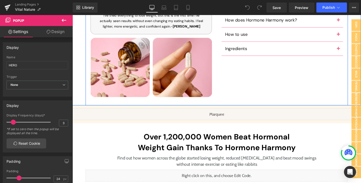
scroll to position [282, 0]
